Goal: Information Seeking & Learning: Learn about a topic

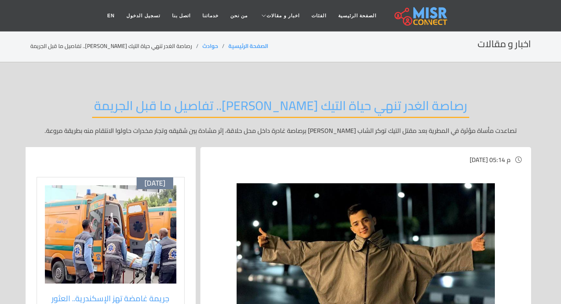
click at [386, 111] on h2 "رصاصة الغدر تنهي حياة التيك [PERSON_NAME].. تفاصيل ما قبل الجريمة" at bounding box center [280, 108] width 377 height 20
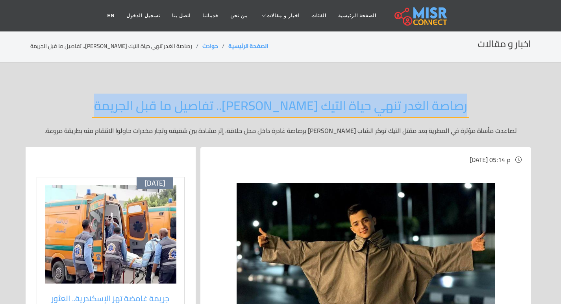
click at [386, 111] on h2 "رصاصة الغدر تنهي حياة التيك [PERSON_NAME].. تفاصيل ما قبل الجريمة" at bounding box center [280, 108] width 377 height 20
copy div "رصاصة الغدر تنهي حياة التيك [PERSON_NAME].. تفاصيل ما قبل الجريمة"
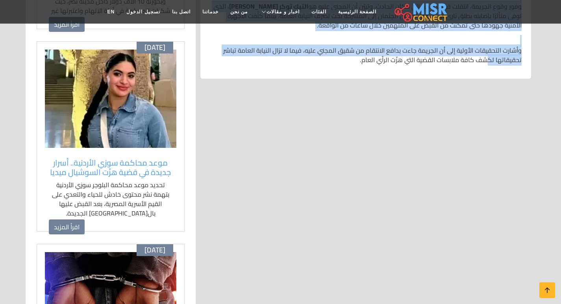
scroll to position [551, 0]
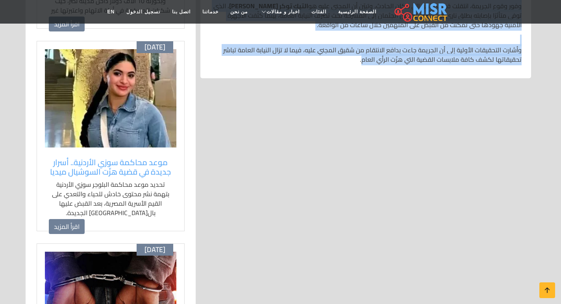
drag, startPoint x: 521, startPoint y: 65, endPoint x: 364, endPoint y: 53, distance: 158.0
copy div "lore ipsu do sitam consec adi elit seddo eiusmod temporinc utl etdo magna aliq …"
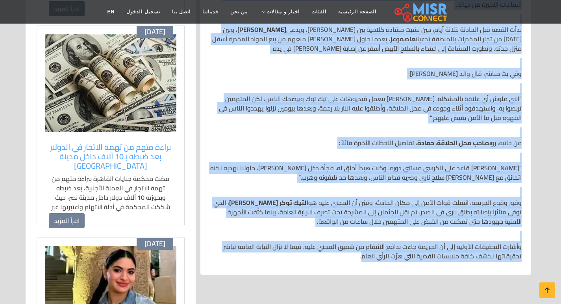
scroll to position [118, 0]
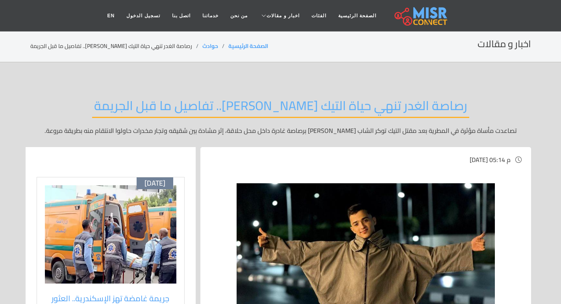
scroll to position [118, 0]
